Goal: Information Seeking & Learning: Learn about a topic

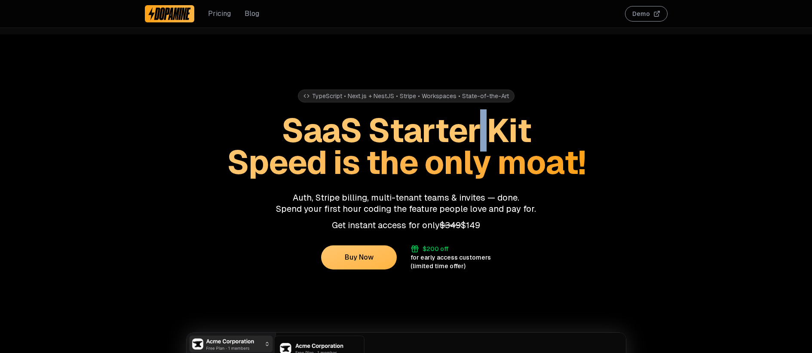
click at [478, 139] on span "SaaS Starter Kit" at bounding box center [406, 130] width 249 height 42
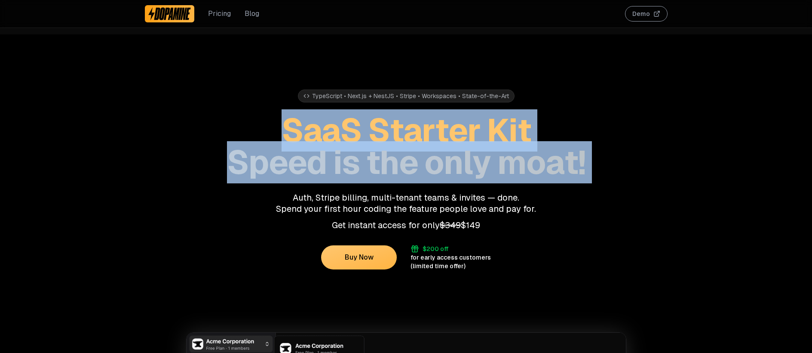
drag, startPoint x: 0, startPoint y: 0, endPoint x: 530, endPoint y: 209, distance: 569.5
click at [526, 203] on div "TypeScript • Next.js + NestJS • Stripe • Workspaces • State-of-the-Art SaaS Sta…" at bounding box center [406, 152] width 523 height 236
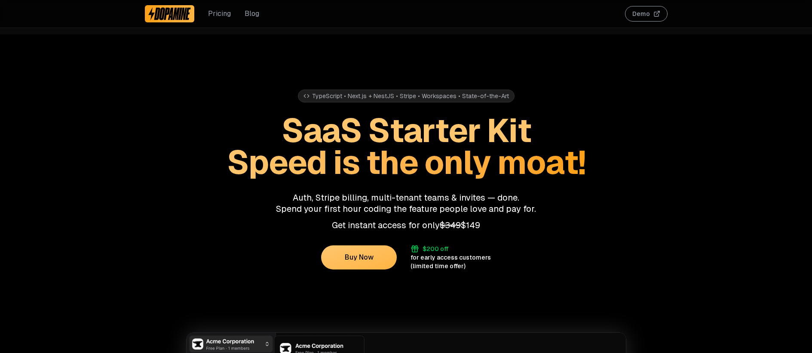
click at [530, 211] on p "Auth, Stripe billing, multi-tenant teams & invites — done. Spend your first hou…" at bounding box center [406, 203] width 523 height 22
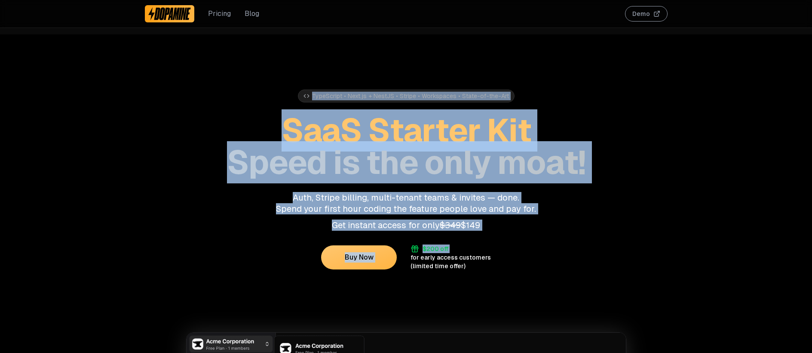
drag, startPoint x: 512, startPoint y: 242, endPoint x: 479, endPoint y: 31, distance: 213.2
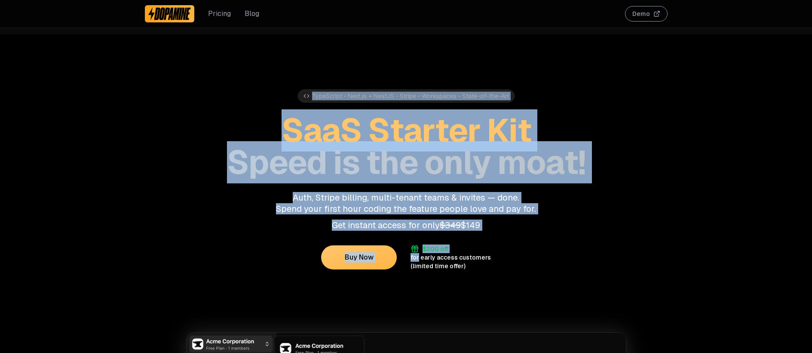
drag, startPoint x: 479, startPoint y: 31, endPoint x: 510, endPoint y: 283, distance: 253.9
drag, startPoint x: 510, startPoint y: 283, endPoint x: 292, endPoint y: 75, distance: 302.3
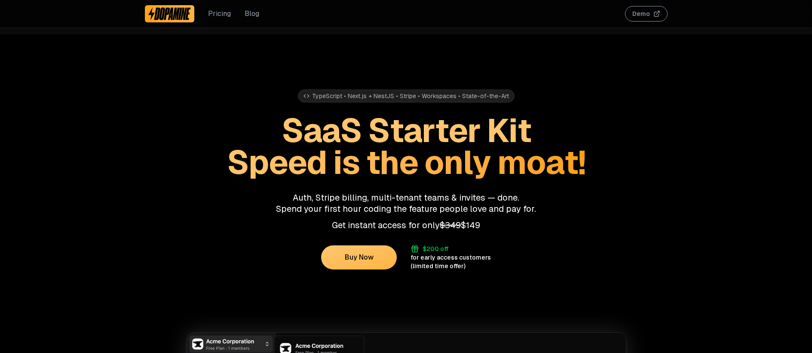
click at [292, 75] on div "TypeScript • Next.js + NestJS • Stripe • Workspaces • State-of-the-Art SaaS Sta…" at bounding box center [406, 152] width 523 height 236
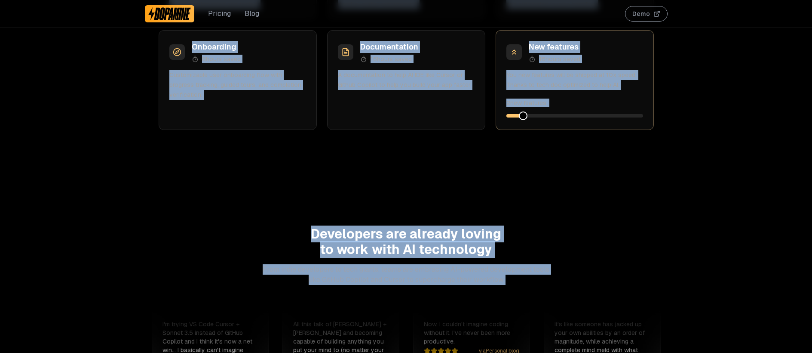
scroll to position [2705, 0]
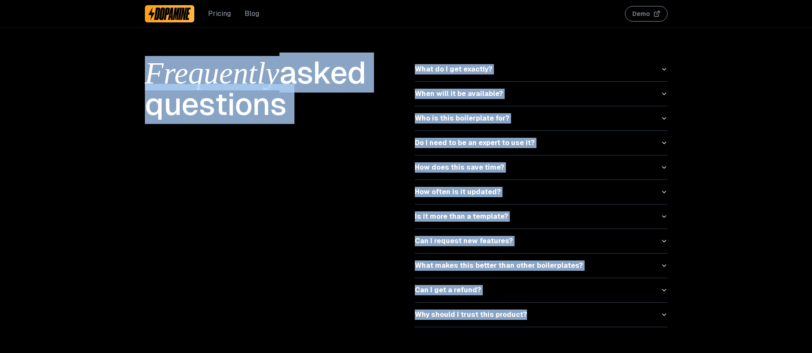
drag, startPoint x: 292, startPoint y: 75, endPoint x: 552, endPoint y: 341, distance: 372.8
click at [562, 317] on button "Why should I trust this product?" at bounding box center [541, 314] width 253 height 24
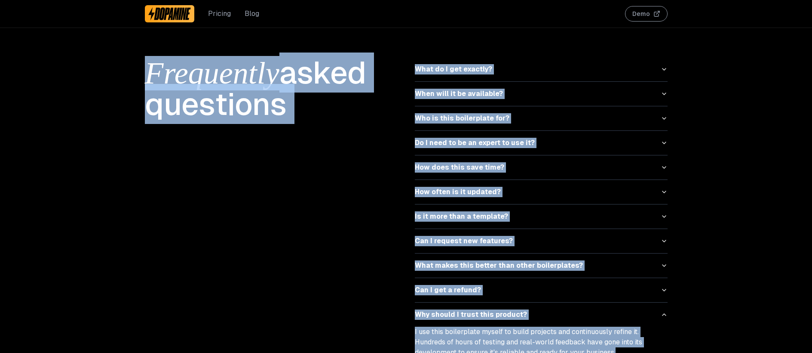
click at [562, 317] on button "Why should I trust this product?" at bounding box center [541, 314] width 253 height 24
